Goal: Navigation & Orientation: Find specific page/section

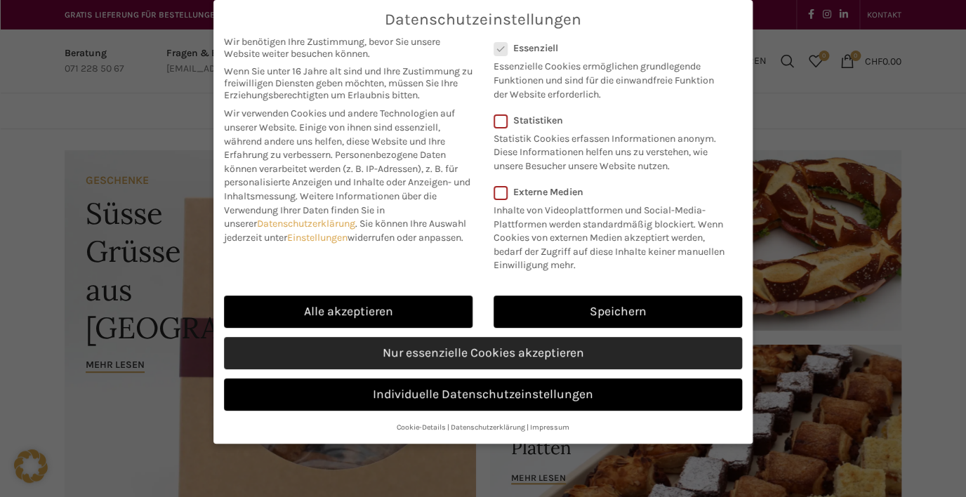
click at [557, 346] on link "Nur essenzielle Cookies akzeptieren" at bounding box center [483, 353] width 518 height 32
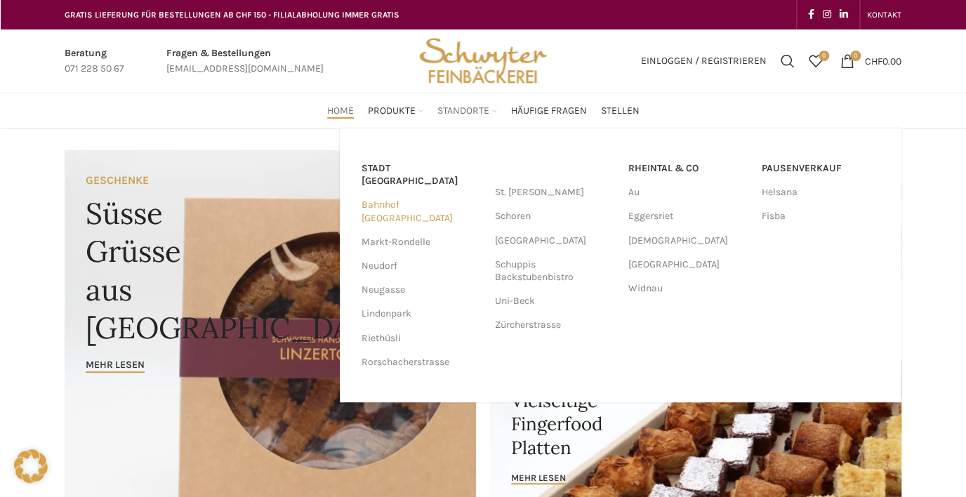
click at [420, 195] on link "Bahnhof [GEOGRAPHIC_DATA]" at bounding box center [420, 211] width 119 height 37
click at [382, 278] on link "Neugasse" at bounding box center [420, 290] width 119 height 24
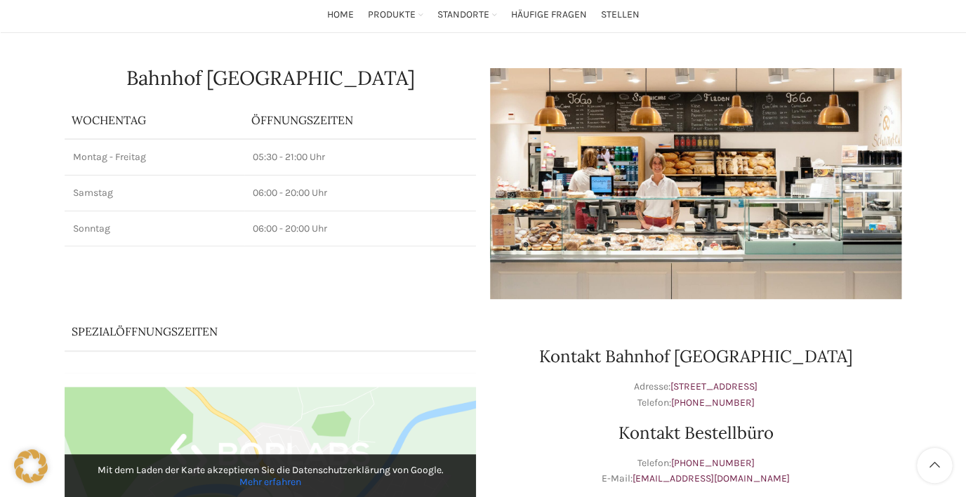
scroll to position [112, 0]
